Goal: Information Seeking & Learning: Learn about a topic

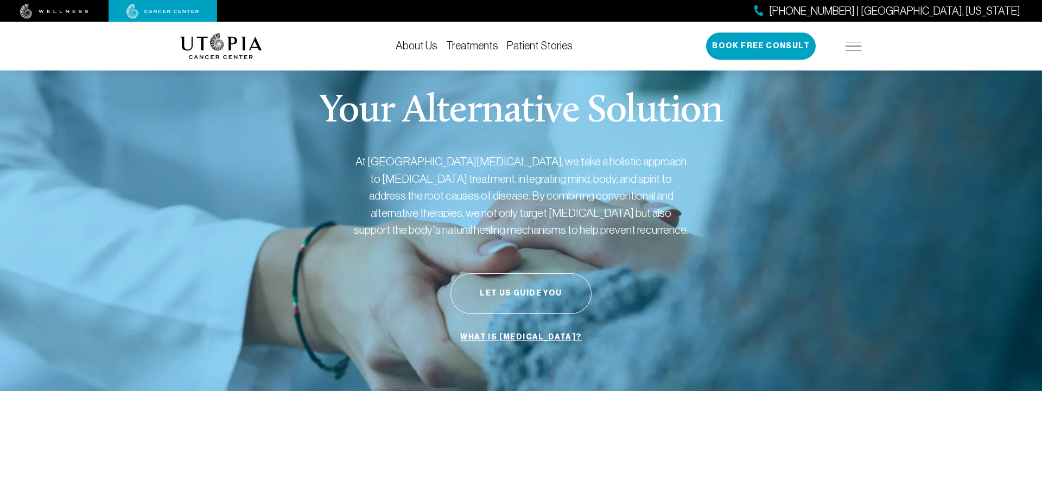
click at [465, 45] on link "Treatments" at bounding box center [472, 46] width 52 height 12
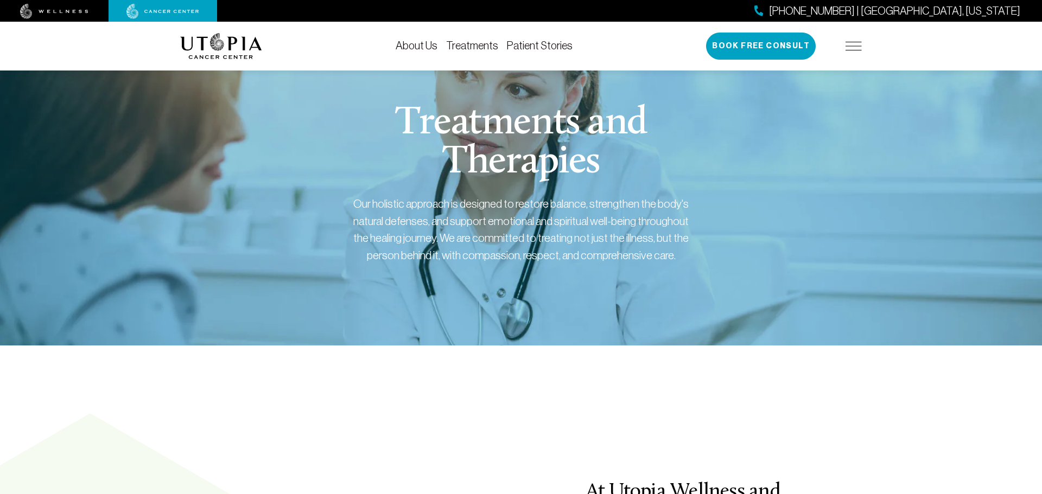
click at [542, 46] on link "Patient Stories" at bounding box center [540, 46] width 66 height 12
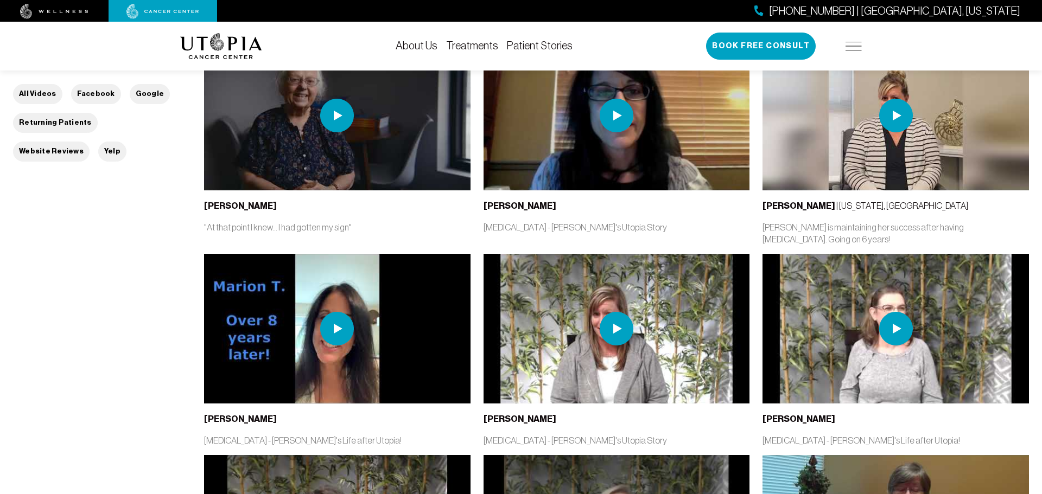
scroll to position [326, 0]
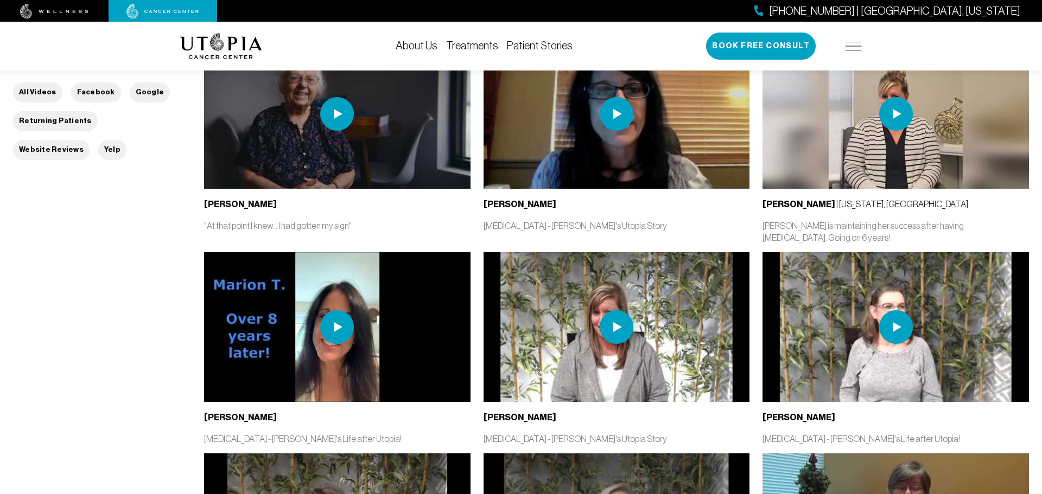
click at [828, 346] on img at bounding box center [896, 327] width 266 height 150
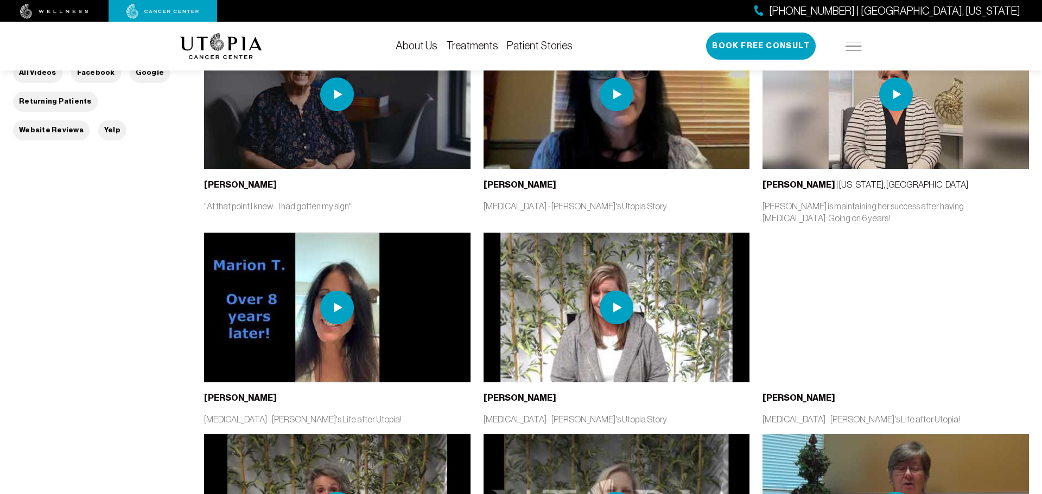
scroll to position [412, 0]
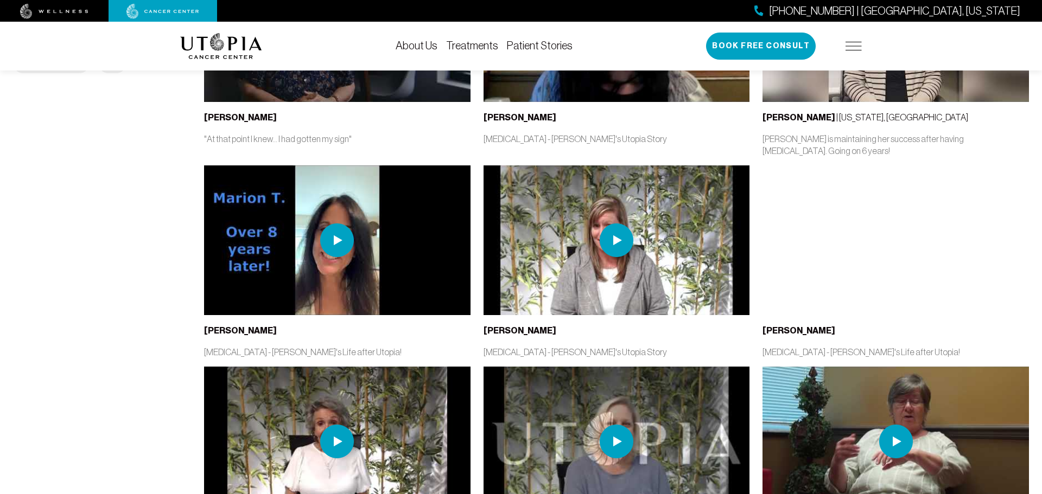
click at [810, 328] on div "[PERSON_NAME][MEDICAL_DATA] - [PERSON_NAME]'s Life after Utopia!" at bounding box center [896, 262] width 266 height 193
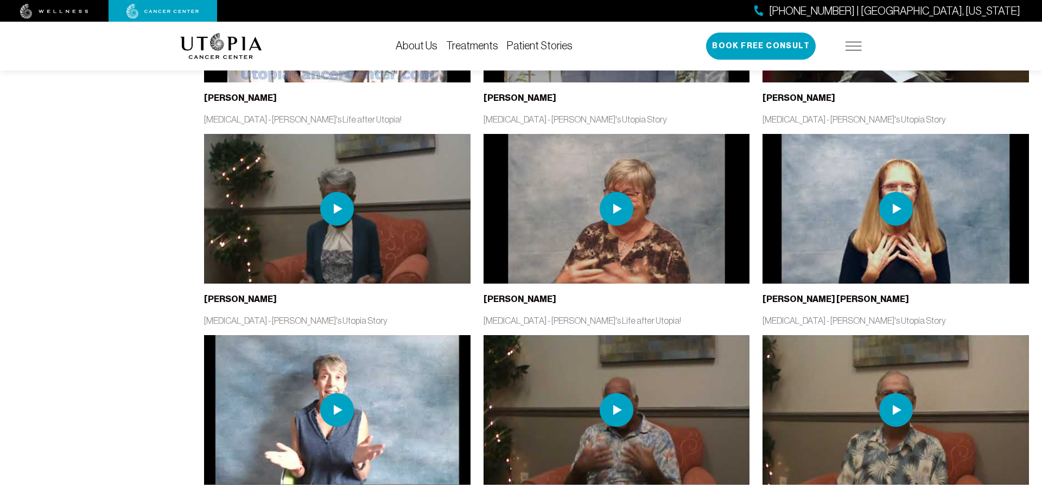
scroll to position [868, 0]
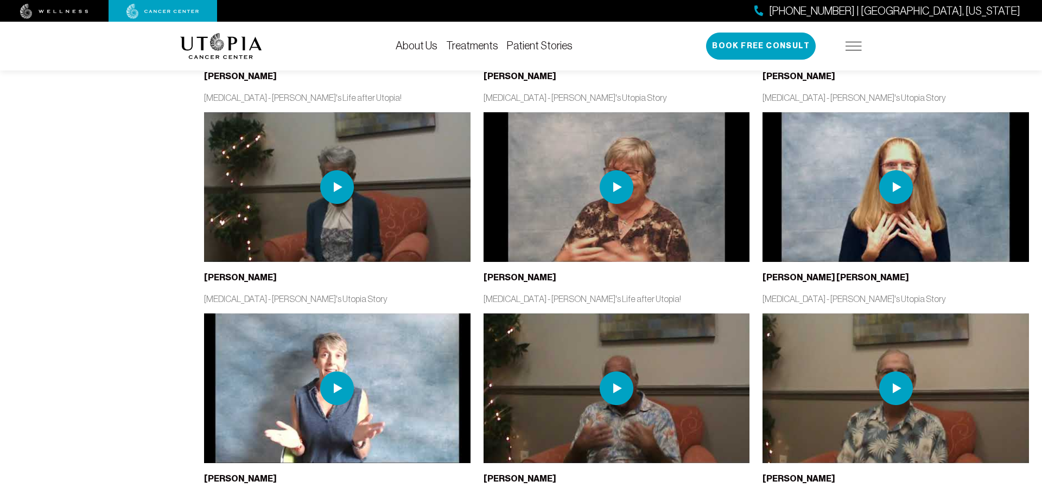
click at [338, 173] on img at bounding box center [337, 187] width 34 height 34
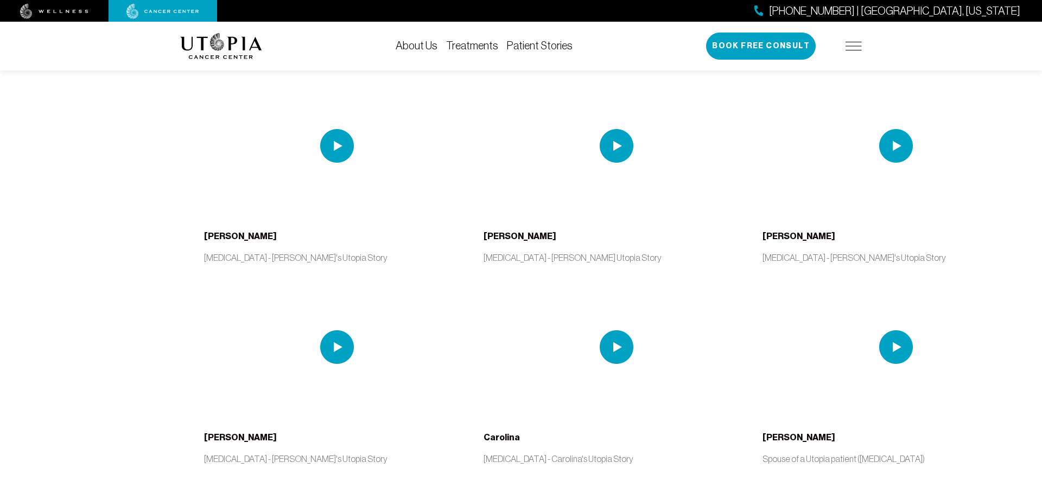
scroll to position [1737, 0]
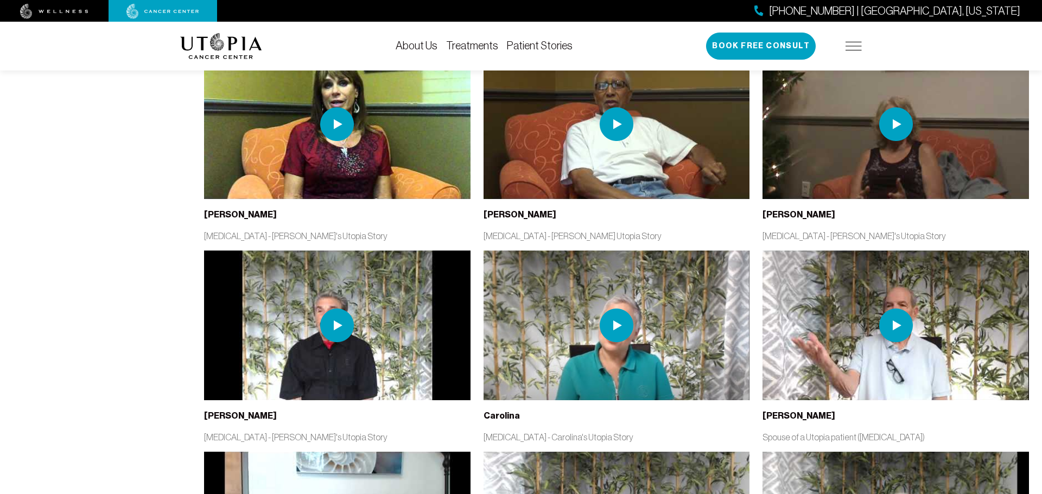
click at [339, 314] on img at bounding box center [337, 326] width 34 height 34
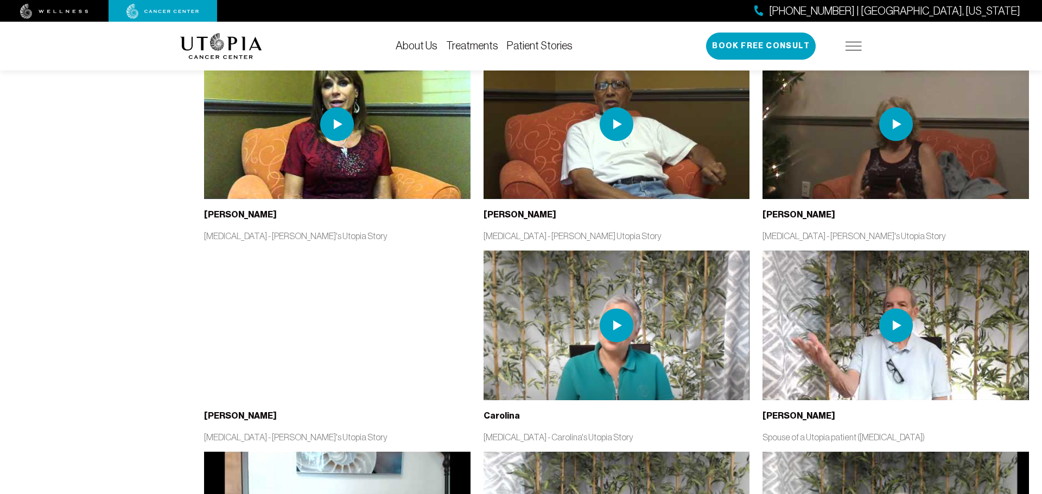
click at [940, 46] on div "About Us Treatments Patient Stories [PHONE_NUMBER] | [GEOGRAPHIC_DATA], [US_STA…" at bounding box center [521, 46] width 1042 height 49
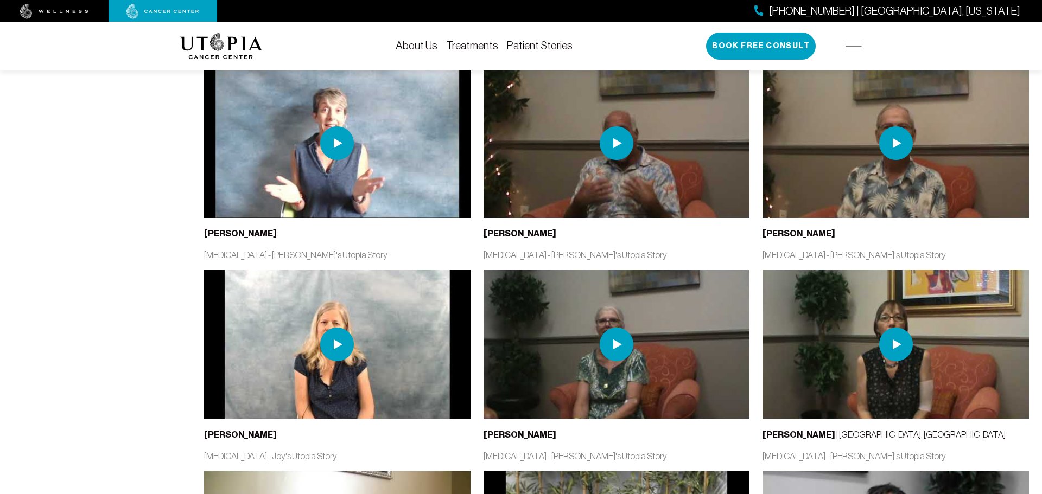
scroll to position [1110, 0]
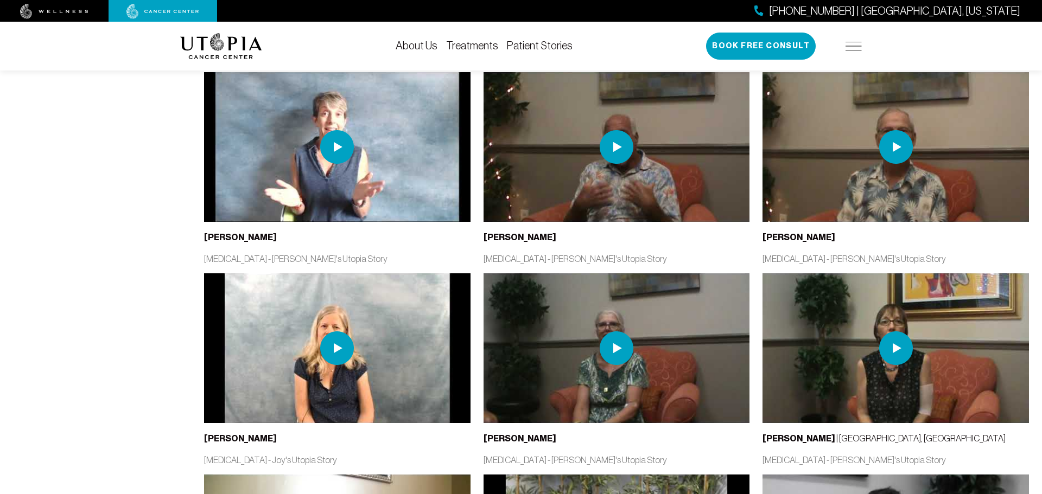
click at [830, 172] on img at bounding box center [896, 147] width 266 height 150
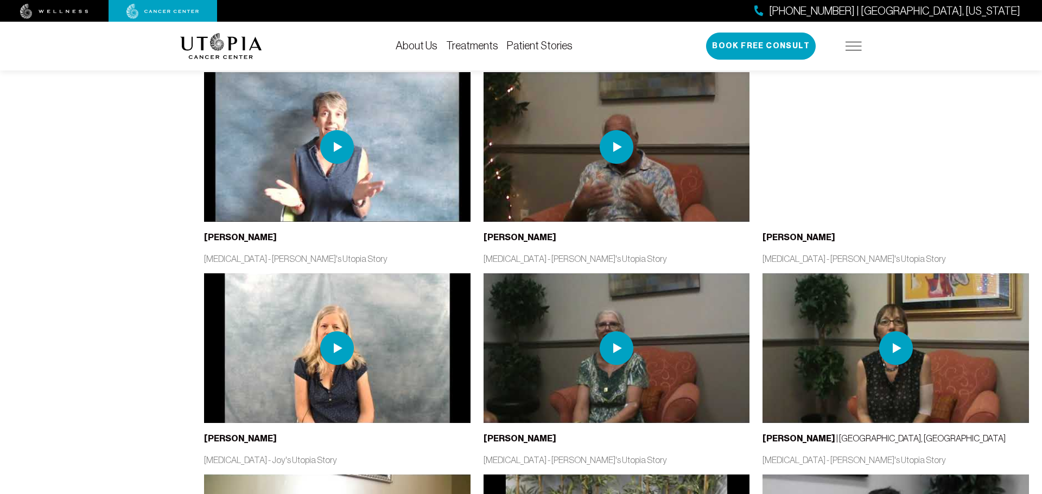
scroll to position [1132, 0]
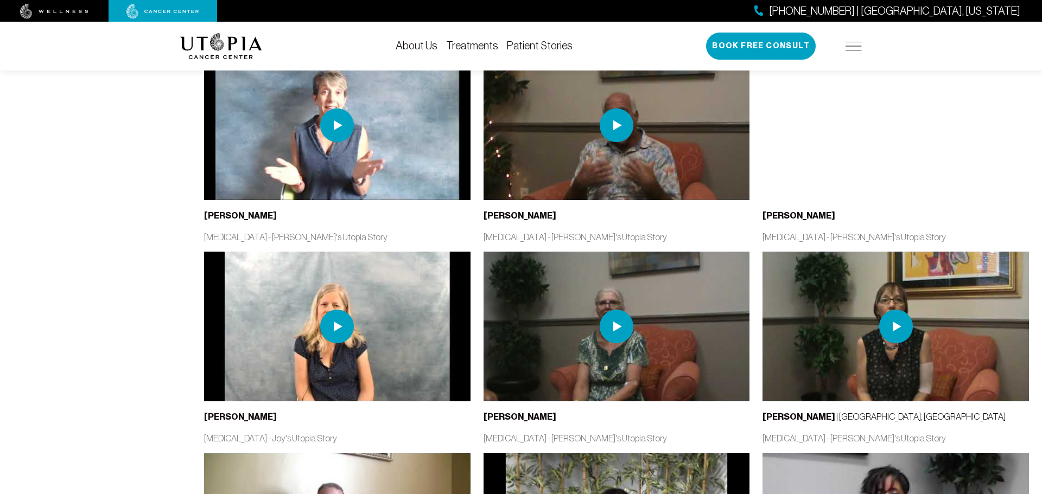
click at [472, 45] on link "Treatments" at bounding box center [472, 46] width 52 height 12
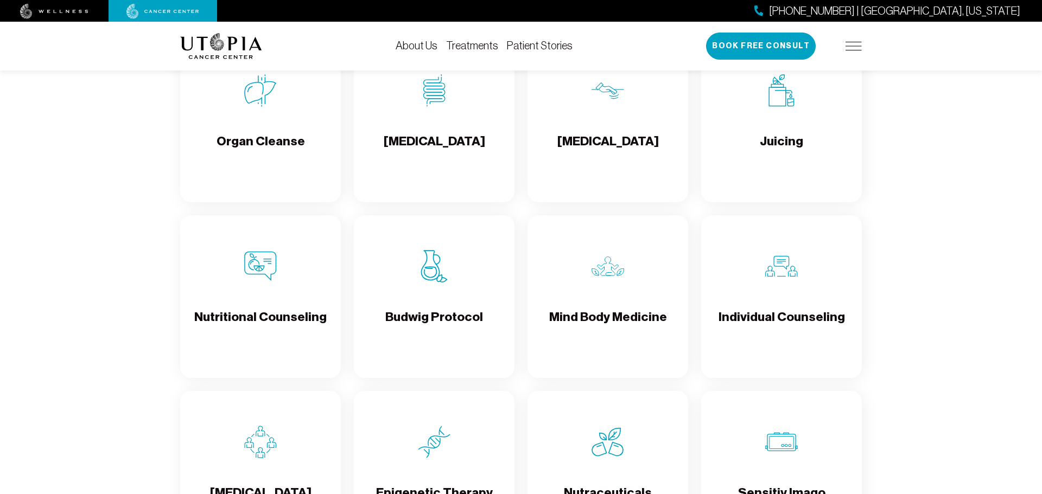
scroll to position [1513, 0]
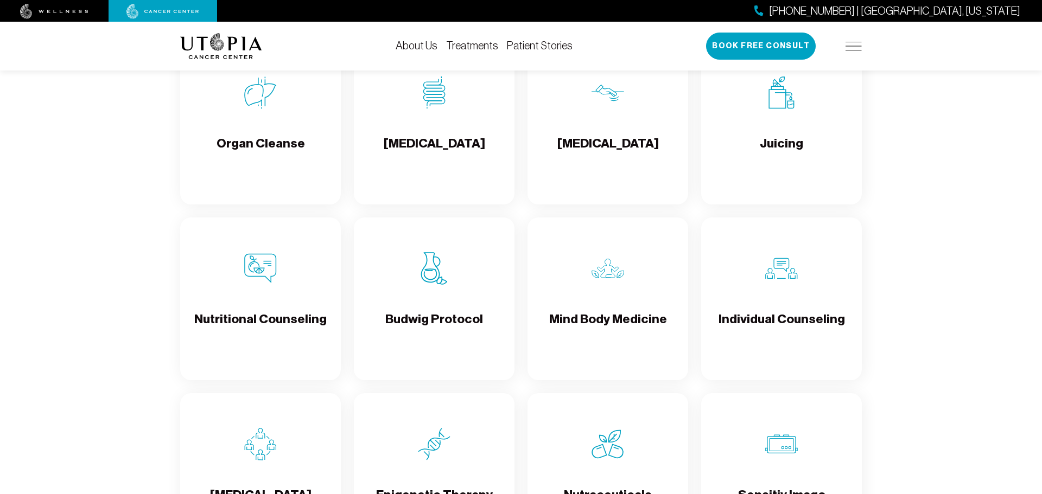
click at [442, 145] on h4 "[MEDICAL_DATA]" at bounding box center [434, 152] width 101 height 35
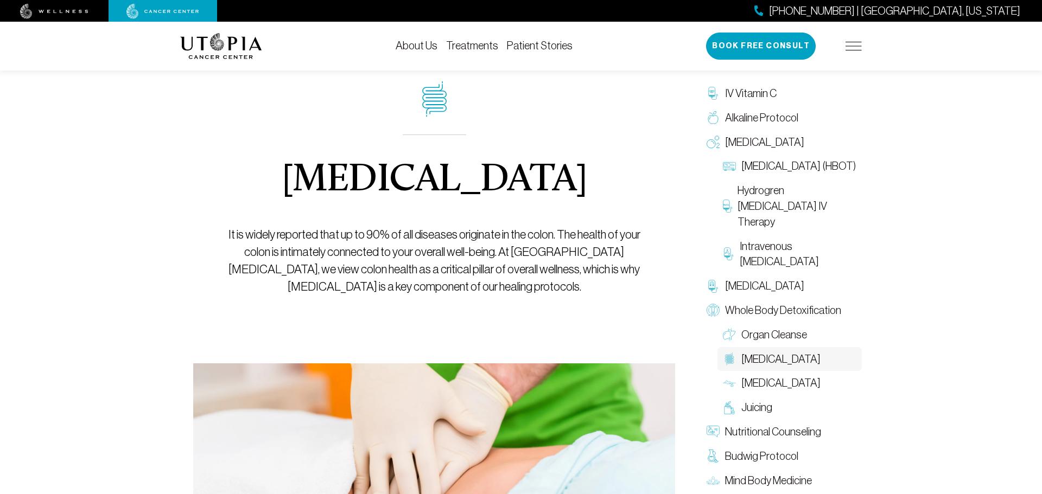
scroll to position [9, 0]
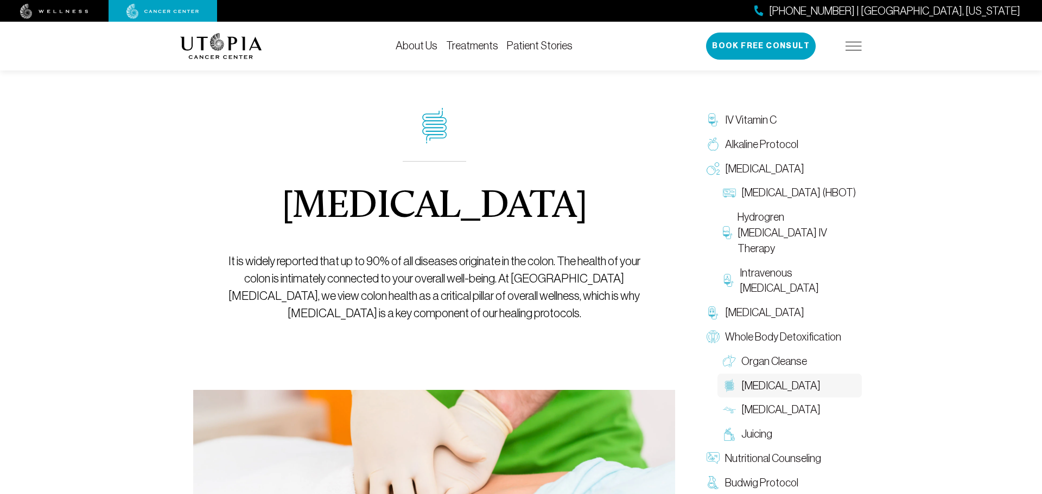
click at [422, 45] on link "About Us" at bounding box center [417, 46] width 42 height 12
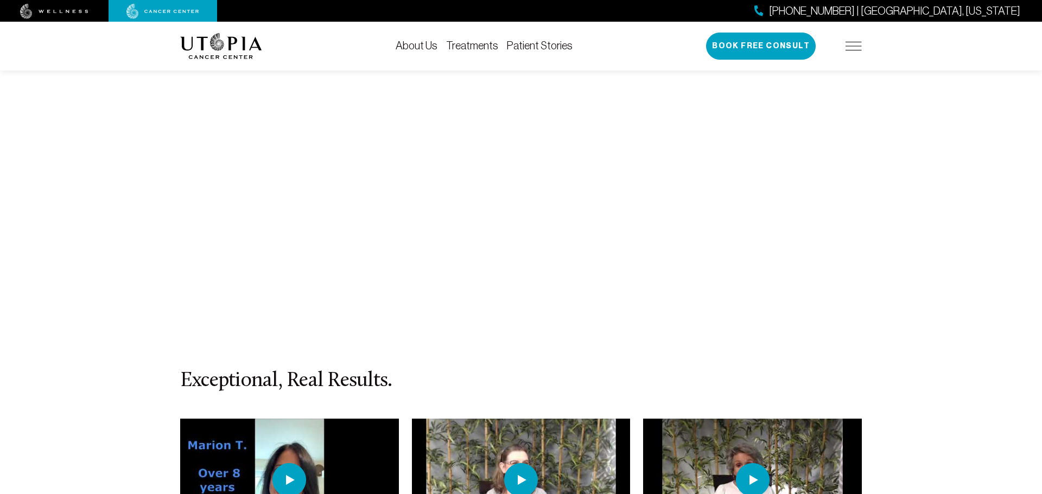
scroll to position [4601, 0]
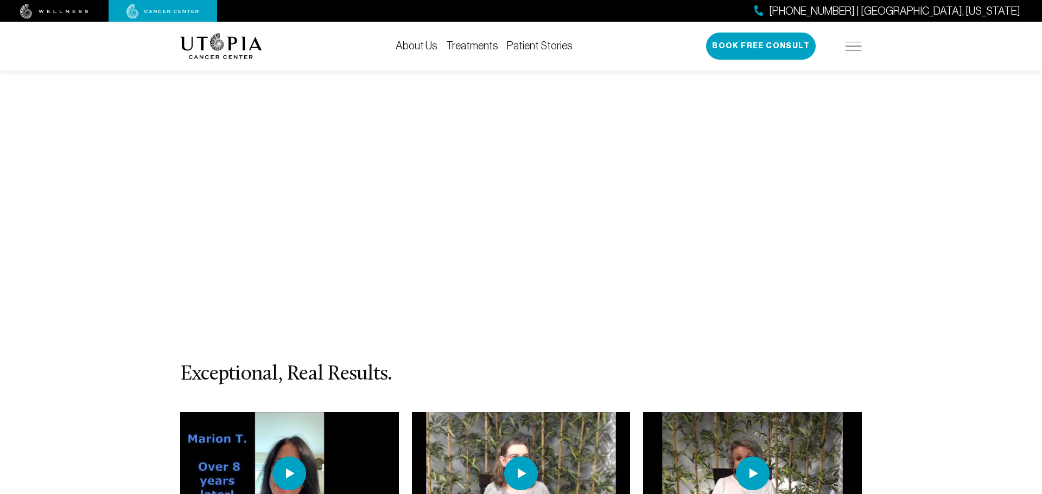
click at [751, 457] on img at bounding box center [753, 474] width 34 height 34
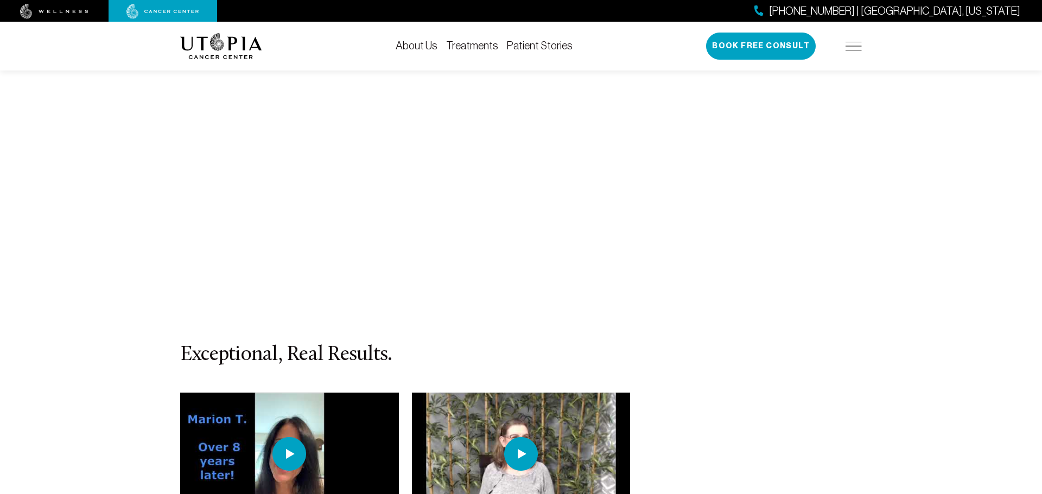
scroll to position [4623, 0]
